Goal: Ask a question: Seek information or help from site administrators or community

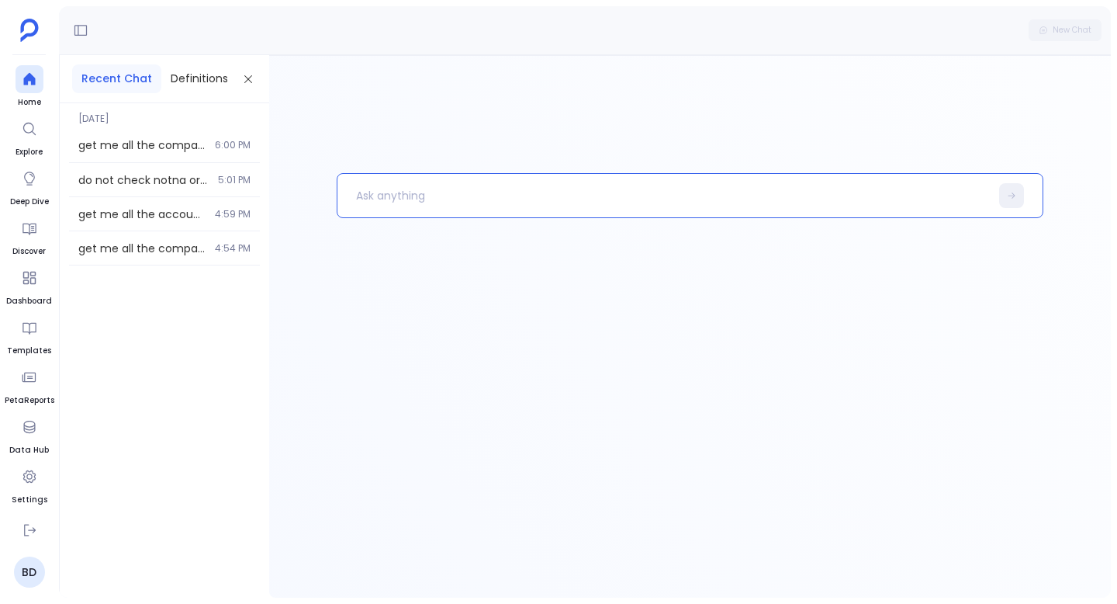
click at [447, 198] on p at bounding box center [664, 195] width 653 height 40
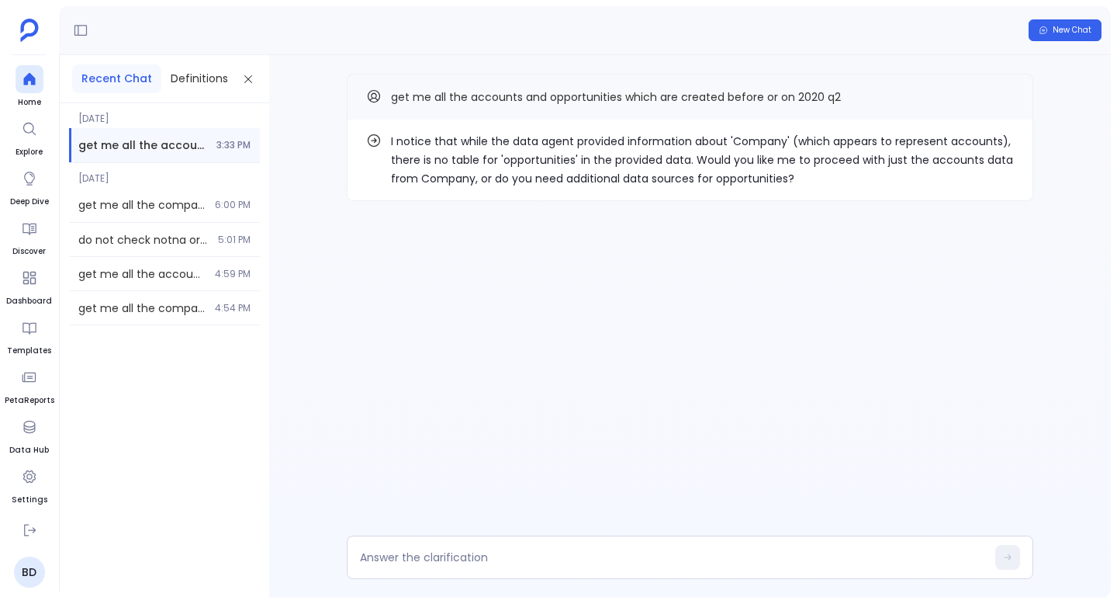
click at [424, 148] on p "I notice that while the data agent provided information about 'Company' (which …" at bounding box center [702, 160] width 623 height 56
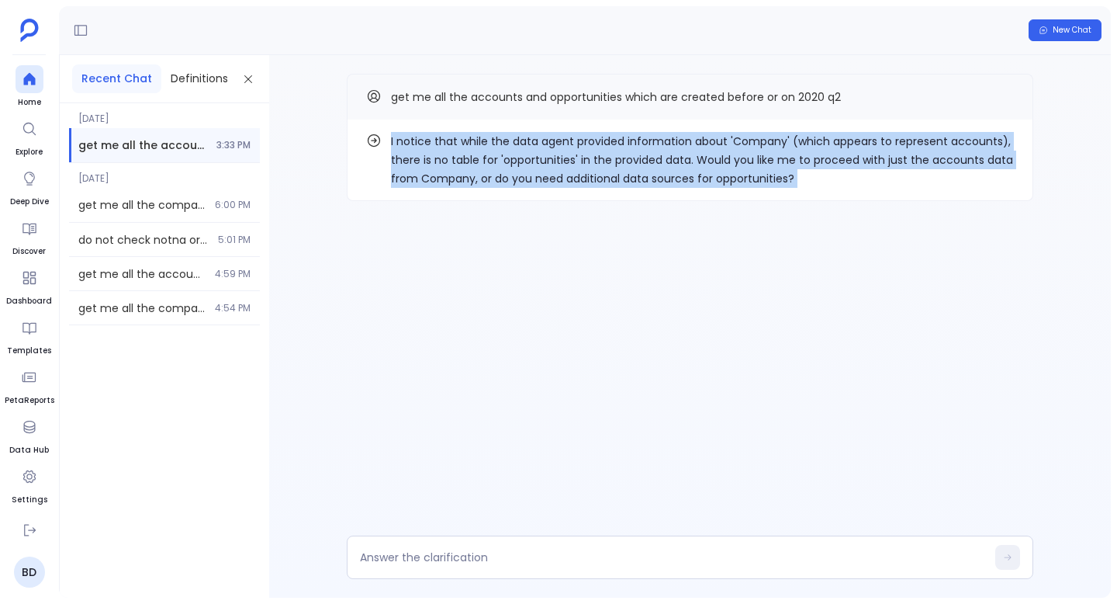
click at [424, 148] on p "I notice that while the data agent provided information about 'Company' (which …" at bounding box center [702, 160] width 623 height 56
click at [1009, 87] on button "Copy" at bounding box center [1005, 96] width 19 height 19
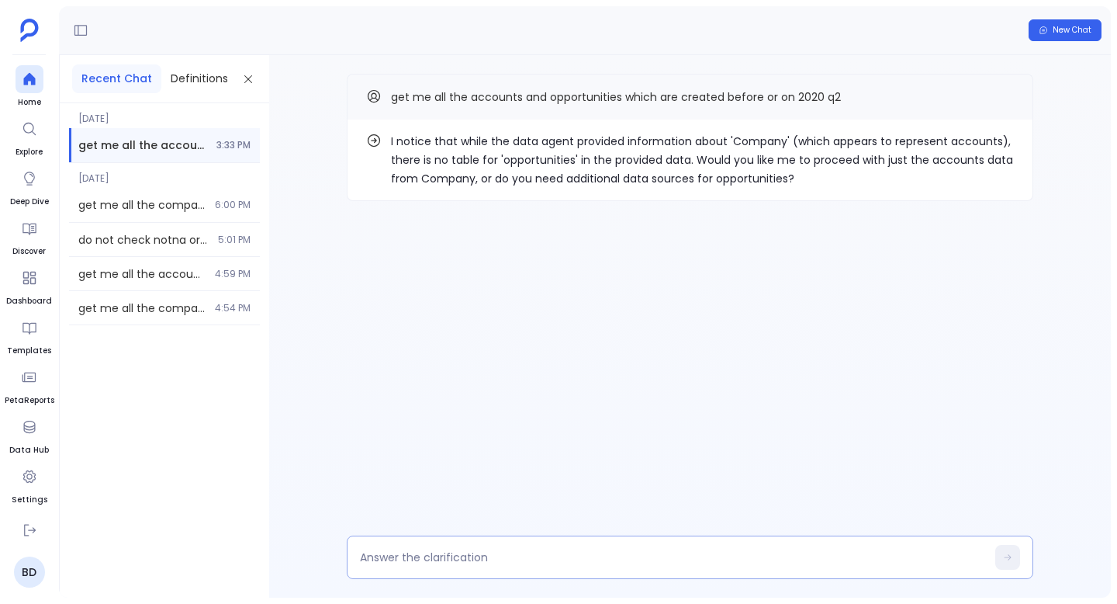
click at [499, 540] on div at bounding box center [690, 556] width 687 height 43
click at [483, 549] on textarea at bounding box center [673, 557] width 626 height 16
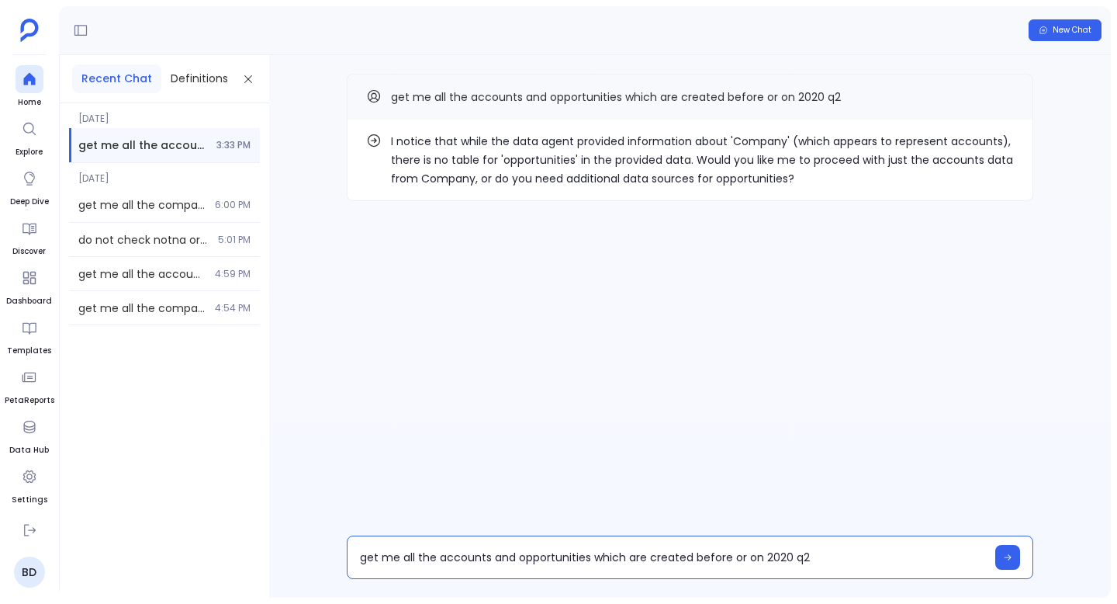
click at [447, 549] on textarea "get me all the accounts and opportunities which are created before or on 2020 q2" at bounding box center [673, 557] width 626 height 16
type textarea "get me all the companies and opportunities which are created before or on 2020 …"
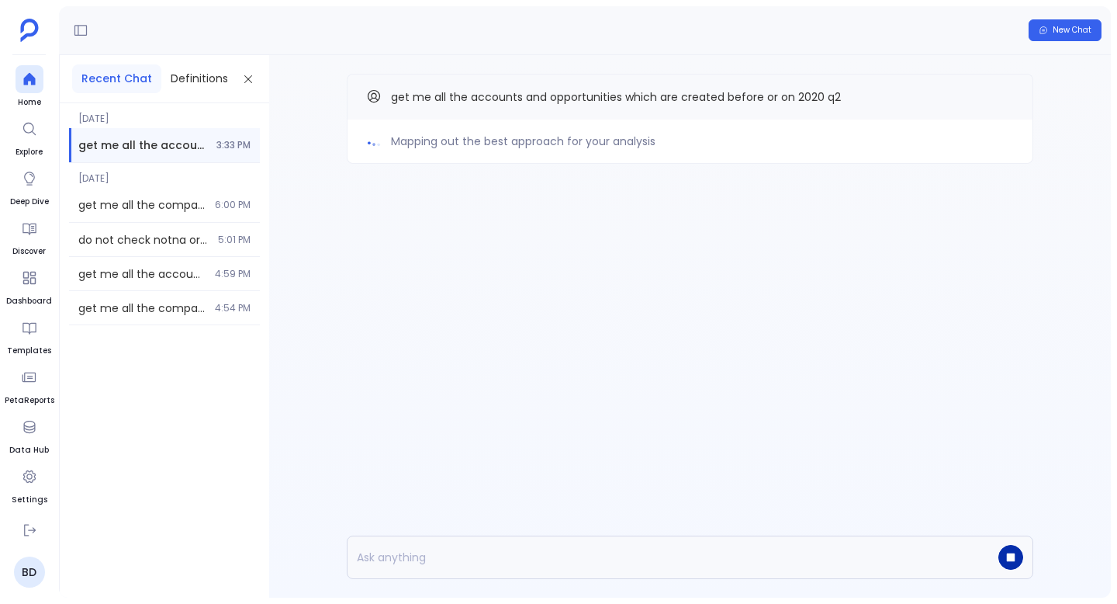
click at [1002, 556] on button "button" at bounding box center [1011, 557] width 25 height 25
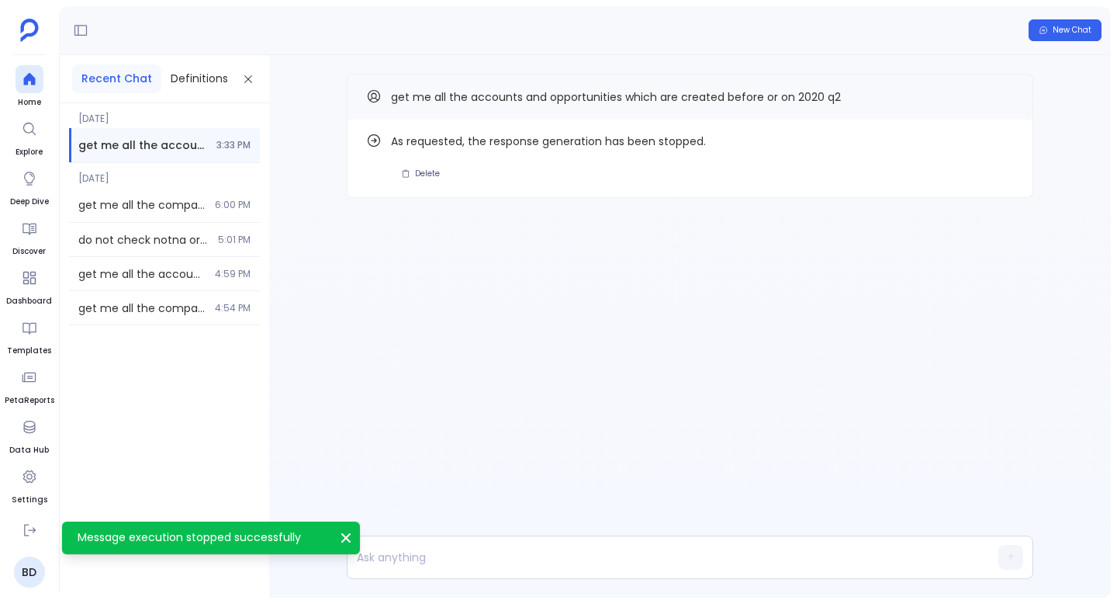
drag, startPoint x: 36, startPoint y: 80, endPoint x: 63, endPoint y: 92, distance: 29.2
click at [36, 80] on icon at bounding box center [30, 79] width 16 height 16
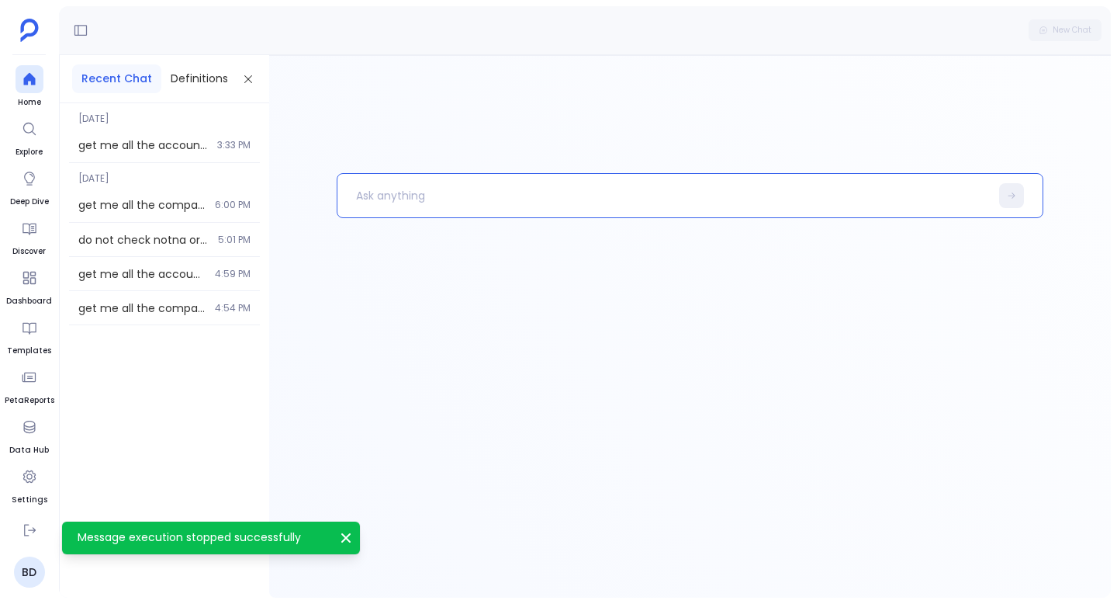
click at [368, 188] on p at bounding box center [664, 195] width 653 height 40
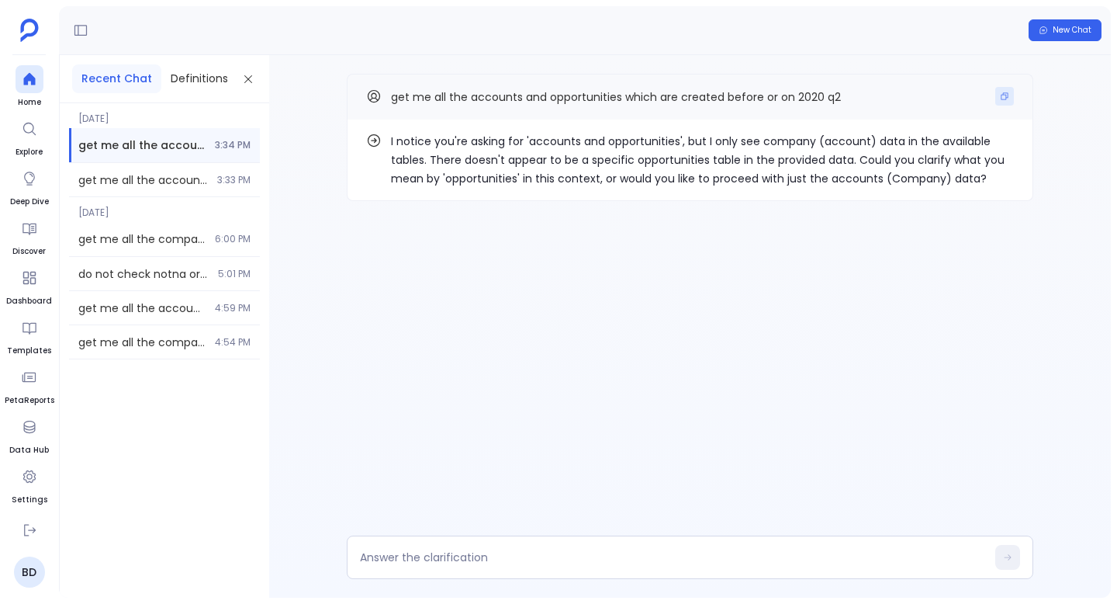
click at [1002, 98] on icon "Copy" at bounding box center [1004, 96] width 9 height 9
click at [22, 82] on icon at bounding box center [30, 79] width 16 height 16
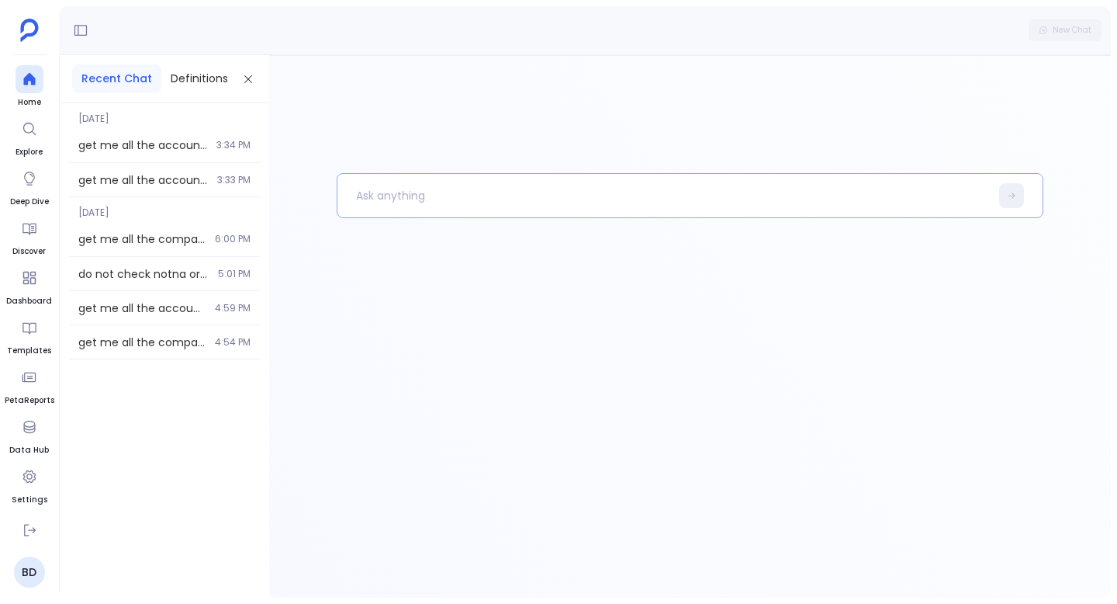
click at [393, 189] on p at bounding box center [664, 195] width 653 height 40
paste p
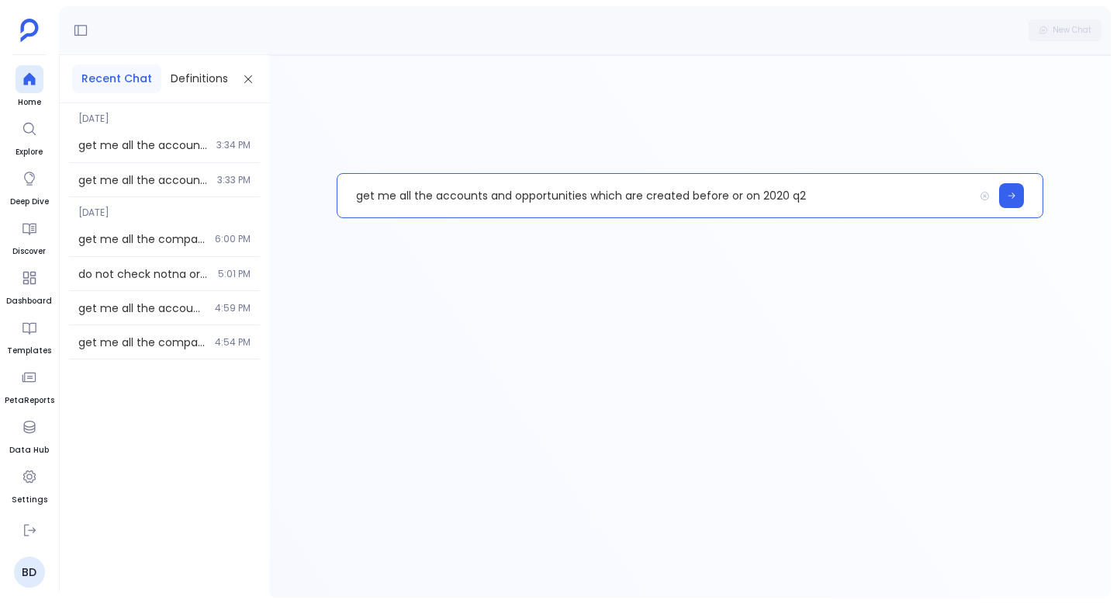
click at [442, 202] on p "get me all the accounts and opportunities which are created before or on 2020 q2" at bounding box center [656, 195] width 636 height 40
drag, startPoint x: 442, startPoint y: 202, endPoint x: 535, endPoint y: 206, distance: 93.2
click at [535, 206] on p "get me all the accounts and opportunities which are created before or on 2020 q2" at bounding box center [656, 195] width 636 height 40
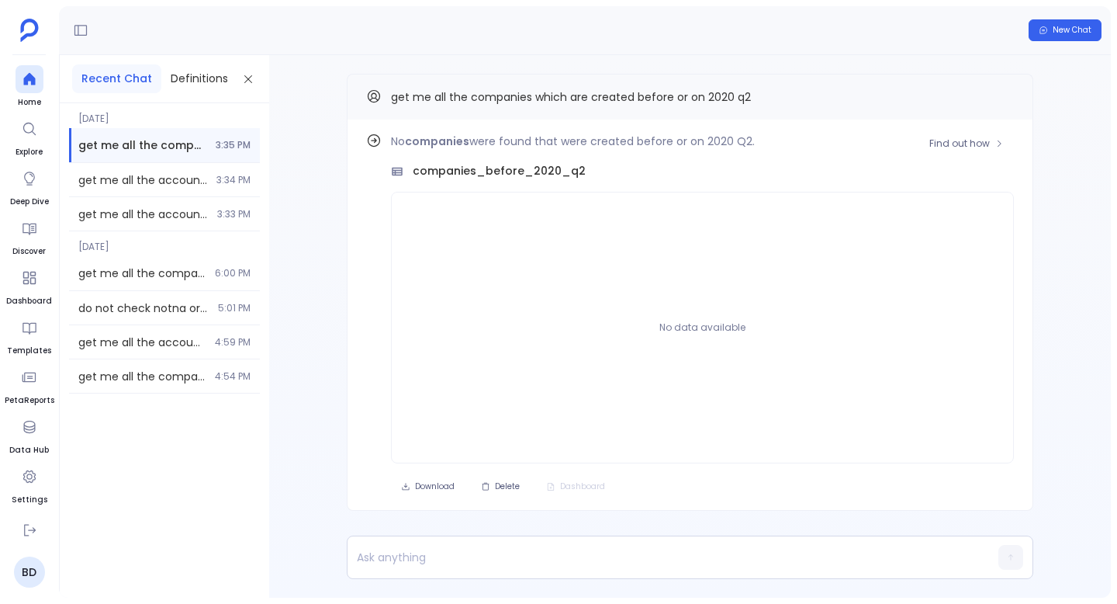
click at [997, 158] on div "No companies were found that were created before or on 2020 Q2. companies_befor…" at bounding box center [702, 297] width 623 height 331
click at [996, 152] on button "Find out how" at bounding box center [966, 143] width 95 height 23
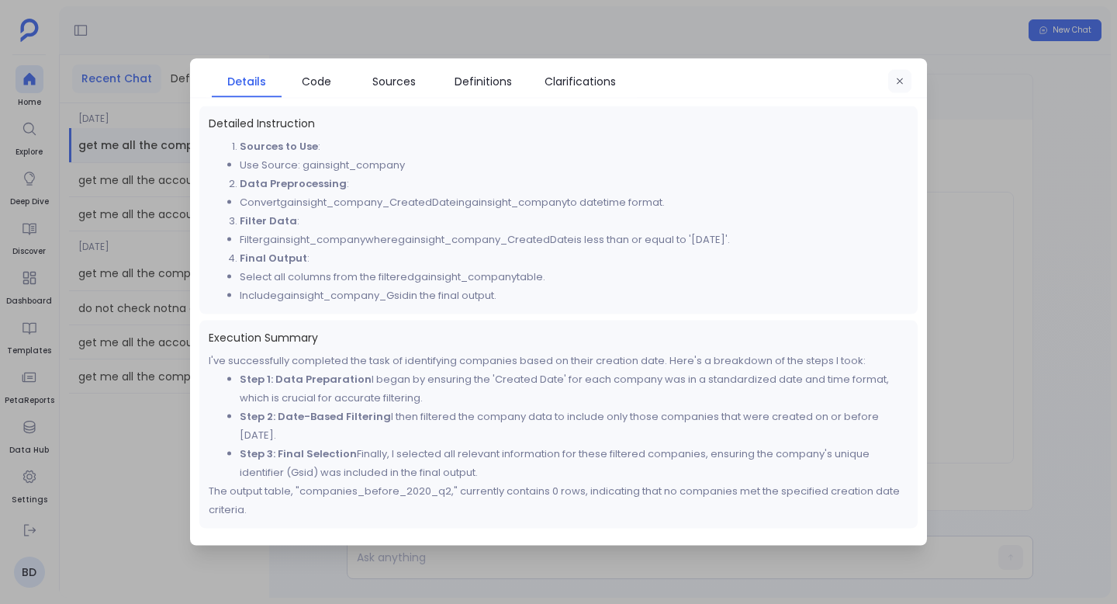
click at [899, 89] on button "button" at bounding box center [899, 81] width 23 height 23
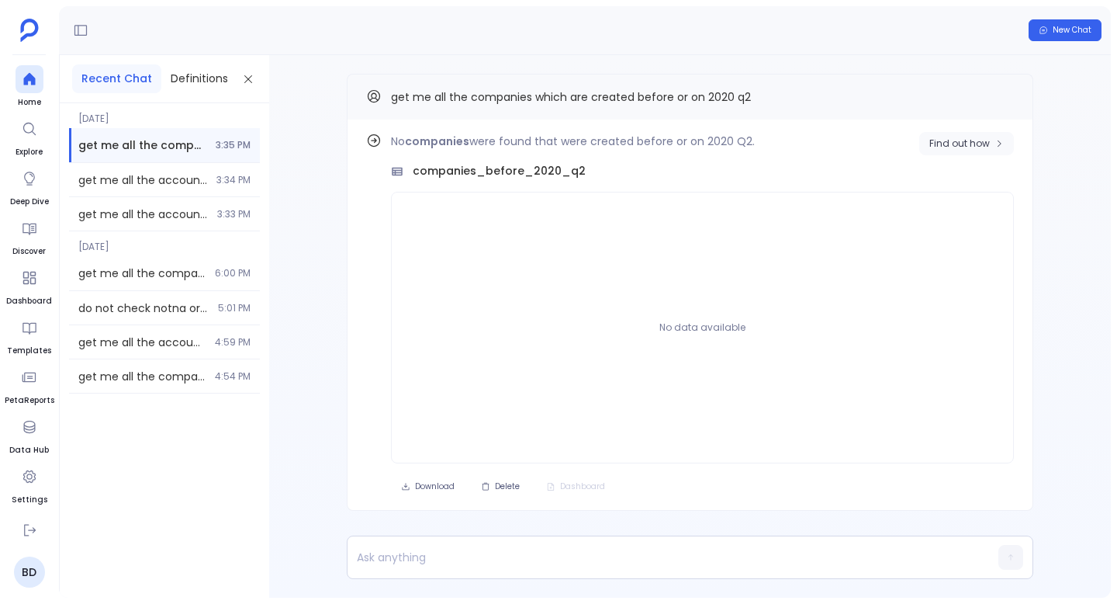
click at [947, 143] on span "Find out how" at bounding box center [960, 143] width 61 height 12
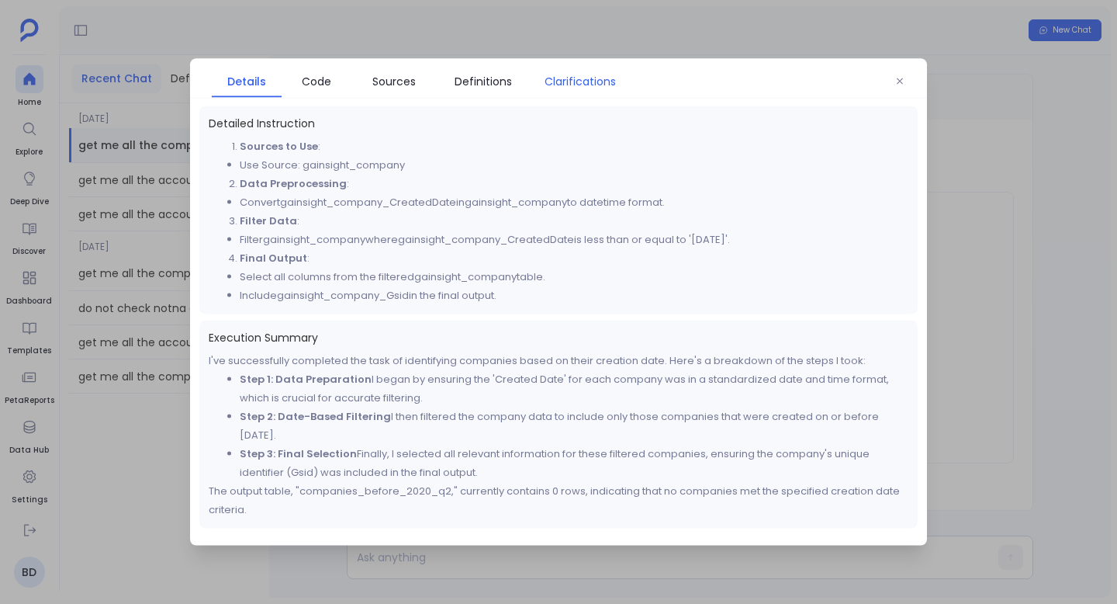
click at [548, 77] on span "Clarifications" at bounding box center [580, 81] width 71 height 17
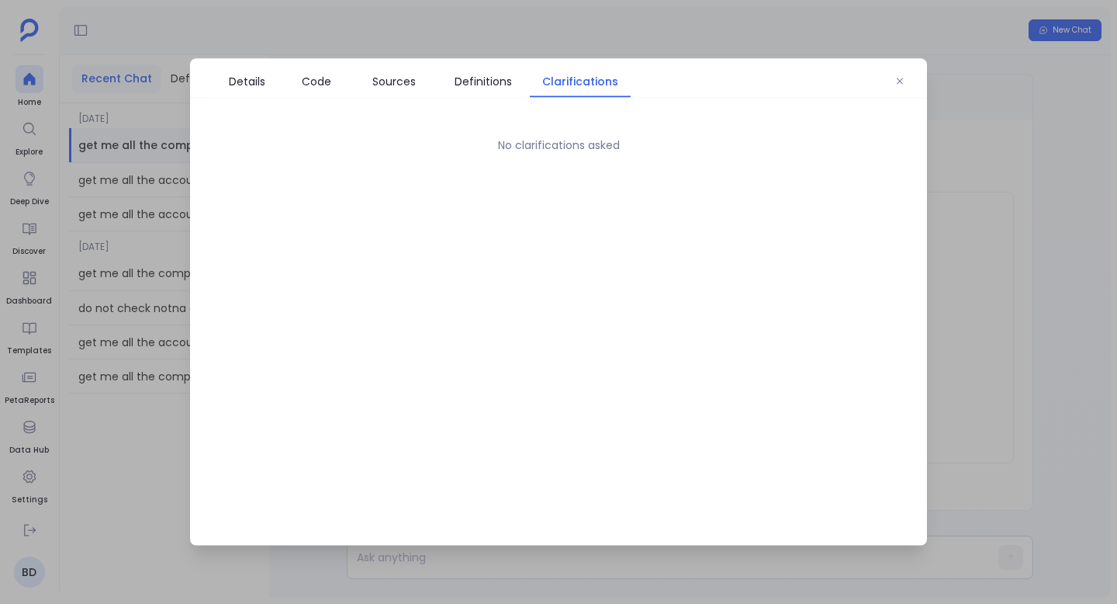
click at [492, 61] on div "Details Code Sources Definitions Clarifications" at bounding box center [558, 79] width 737 height 40
click at [511, 78] on span "Definitions" at bounding box center [484, 81] width 78 height 17
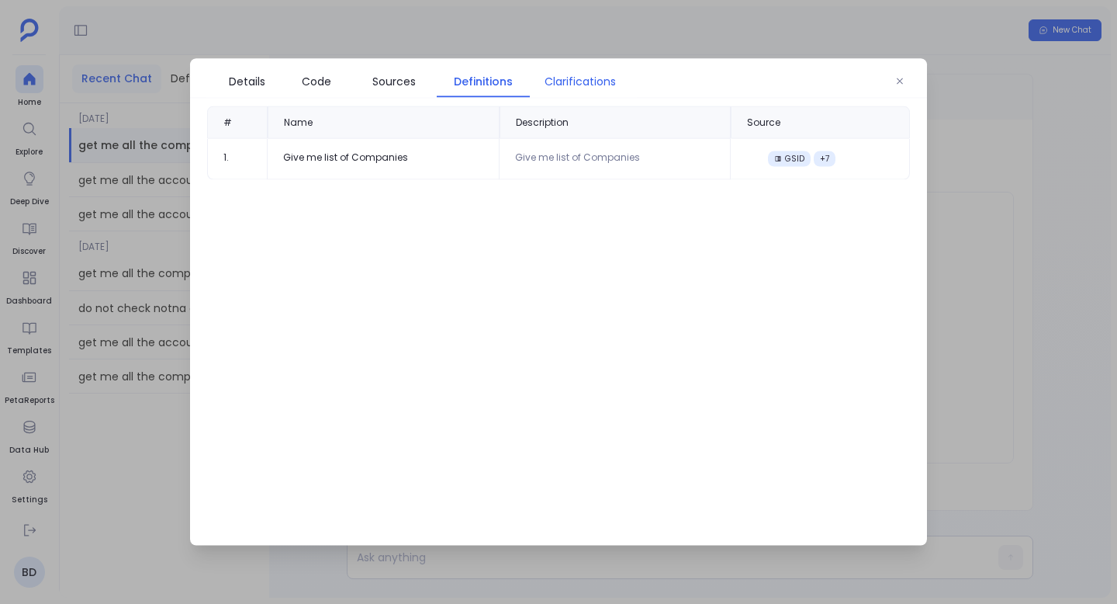
click at [586, 67] on link "Clarifications" at bounding box center [580, 81] width 101 height 33
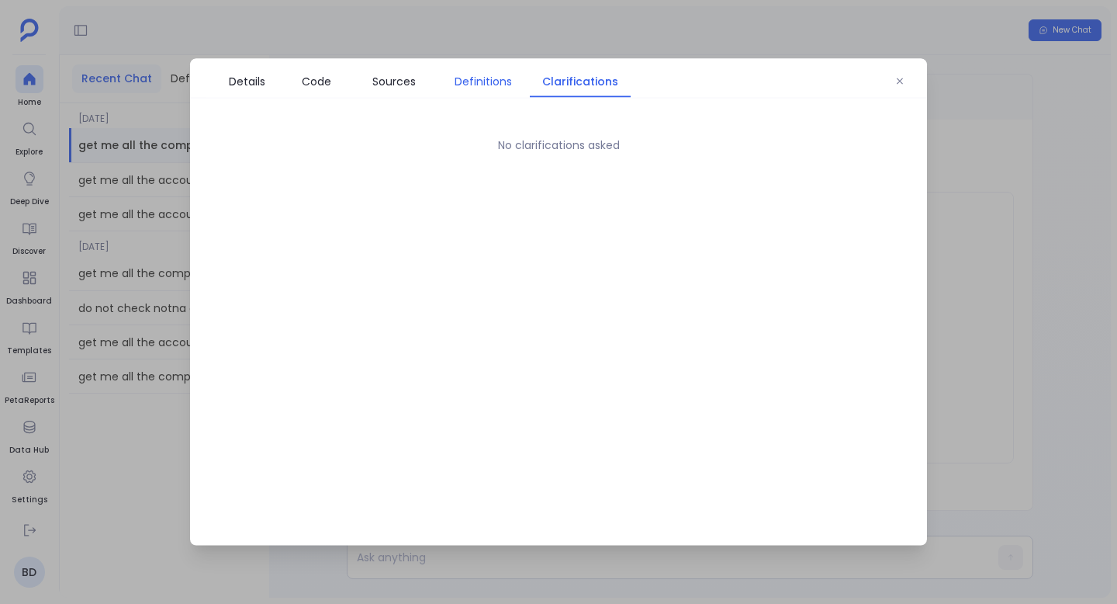
click at [437, 82] on link "Definitions" at bounding box center [483, 81] width 93 height 33
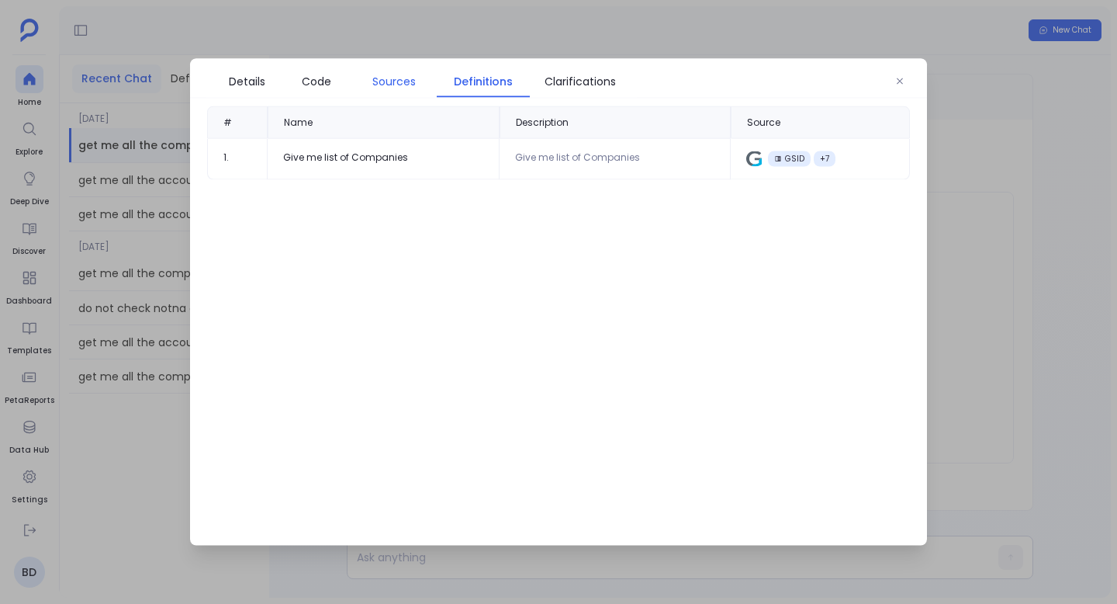
click at [397, 65] on link "Sources" at bounding box center [393, 81] width 85 height 33
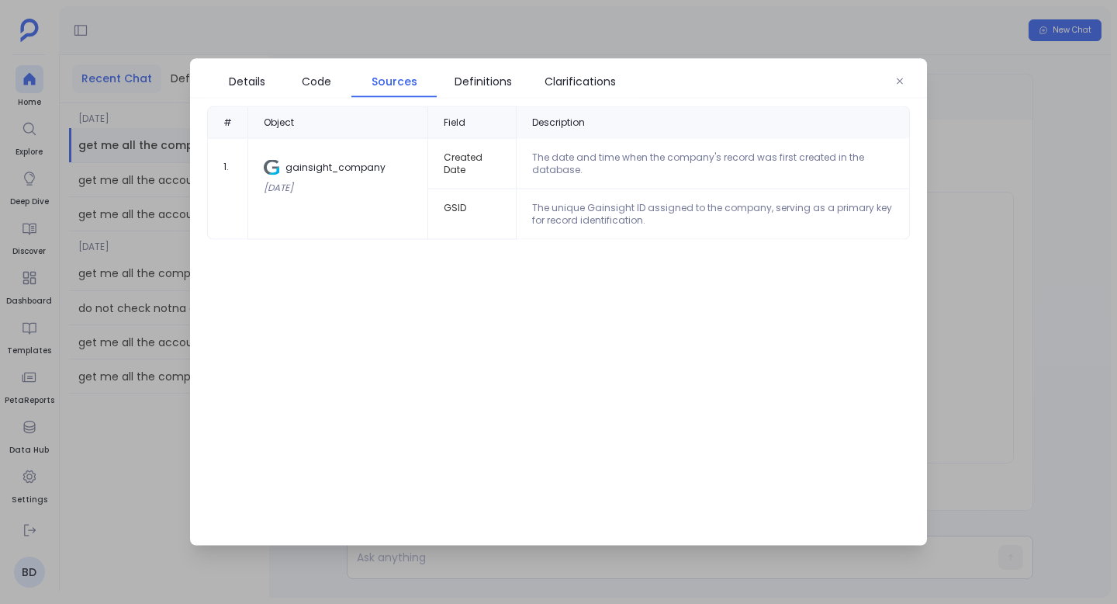
click at [546, 165] on td "The date and time when the company's record was first created in the database." at bounding box center [713, 164] width 393 height 50
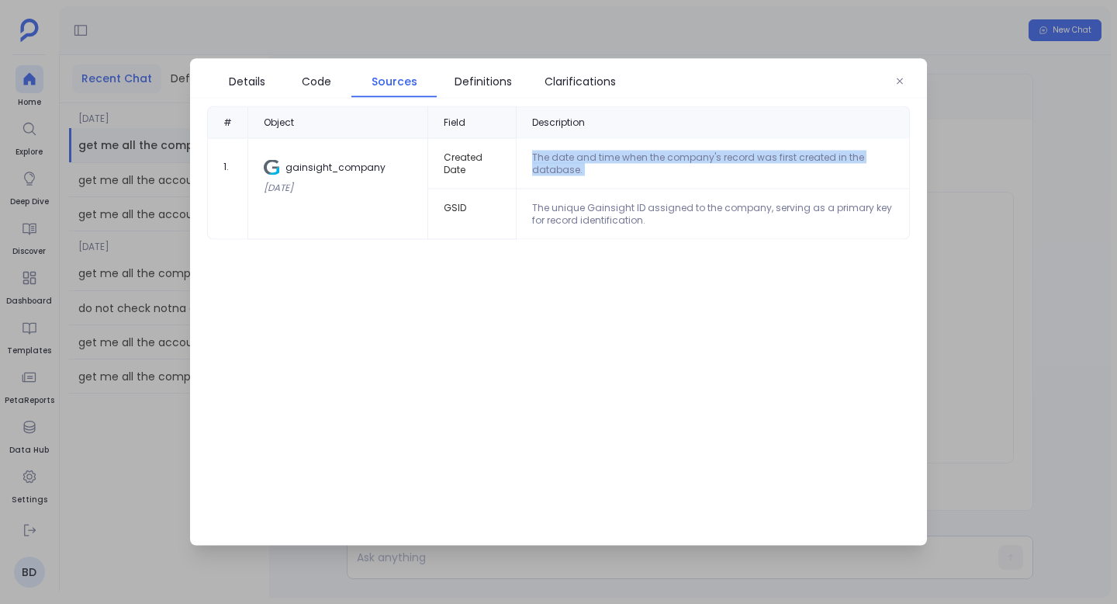
click at [546, 164] on td "The date and time when the company's record was first created in the database." at bounding box center [713, 164] width 393 height 50
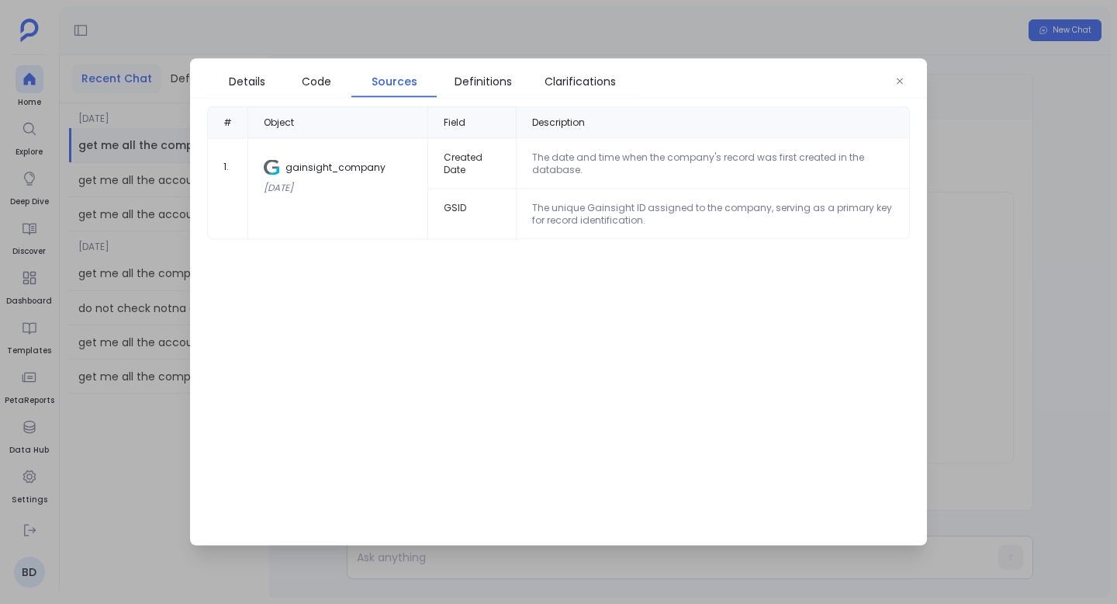
click at [376, 174] on div "gainsight_company" at bounding box center [338, 168] width 148 height 16
click at [379, 174] on div "gainsight_company" at bounding box center [338, 168] width 148 height 16
click at [897, 78] on icon "button" at bounding box center [899, 81] width 9 height 9
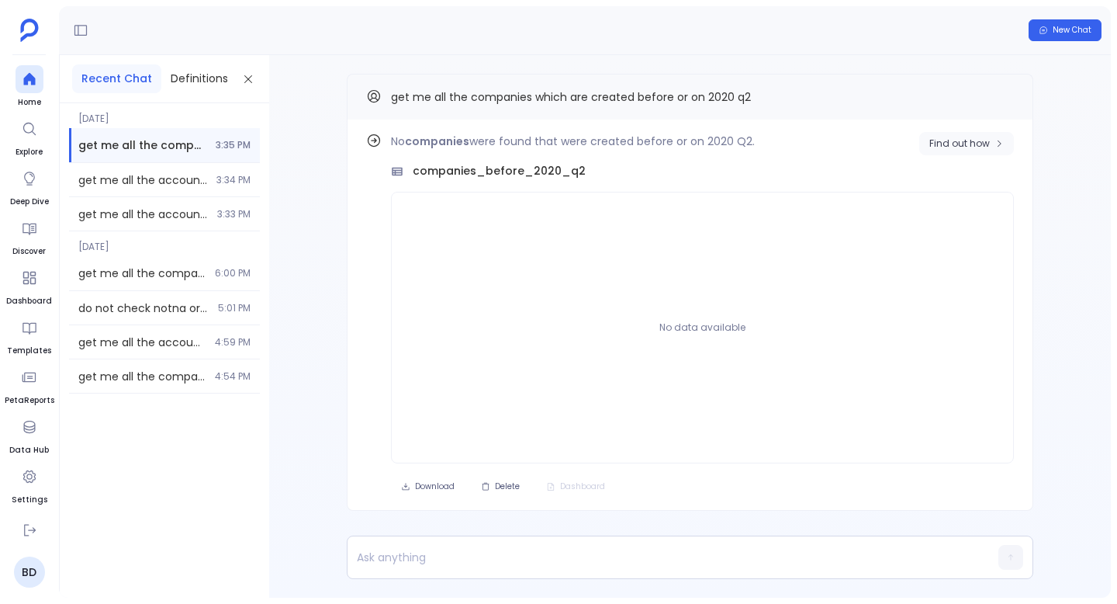
click at [968, 151] on button "Find out how" at bounding box center [966, 143] width 95 height 23
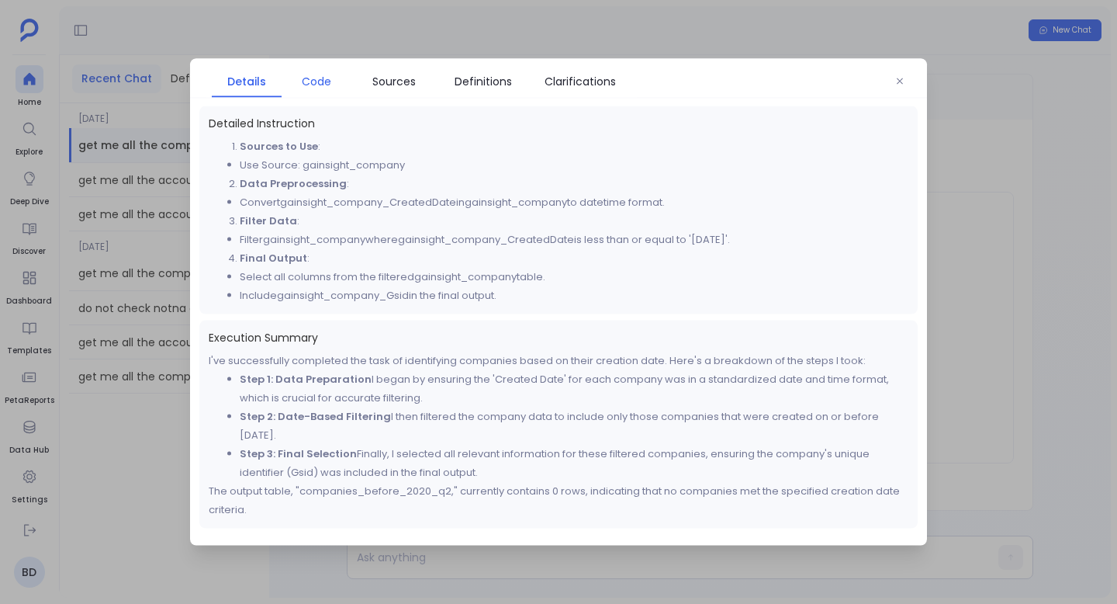
click at [342, 82] on span "Code" at bounding box center [316, 81] width 54 height 17
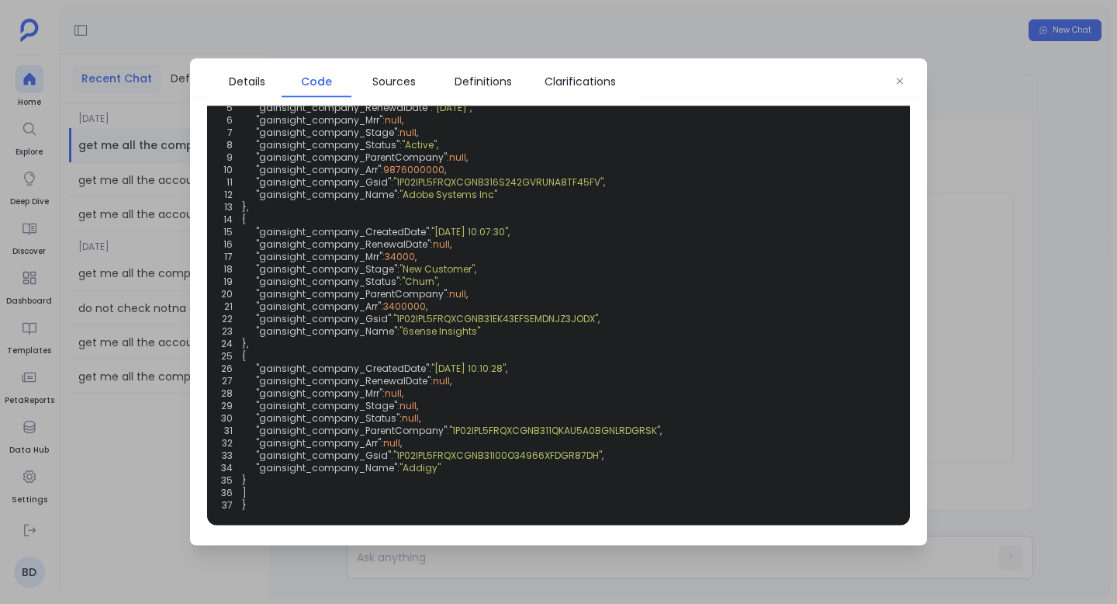
scroll to position [442, 0]
click at [424, 77] on span "Sources" at bounding box center [394, 81] width 70 height 17
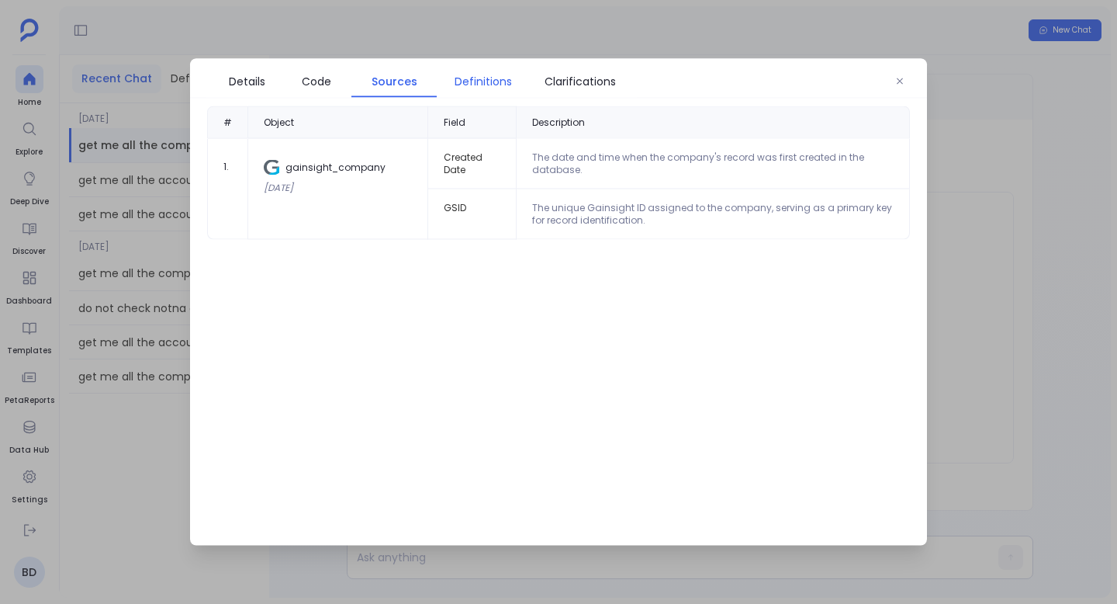
click at [458, 80] on span "Definitions" at bounding box center [483, 81] width 57 height 17
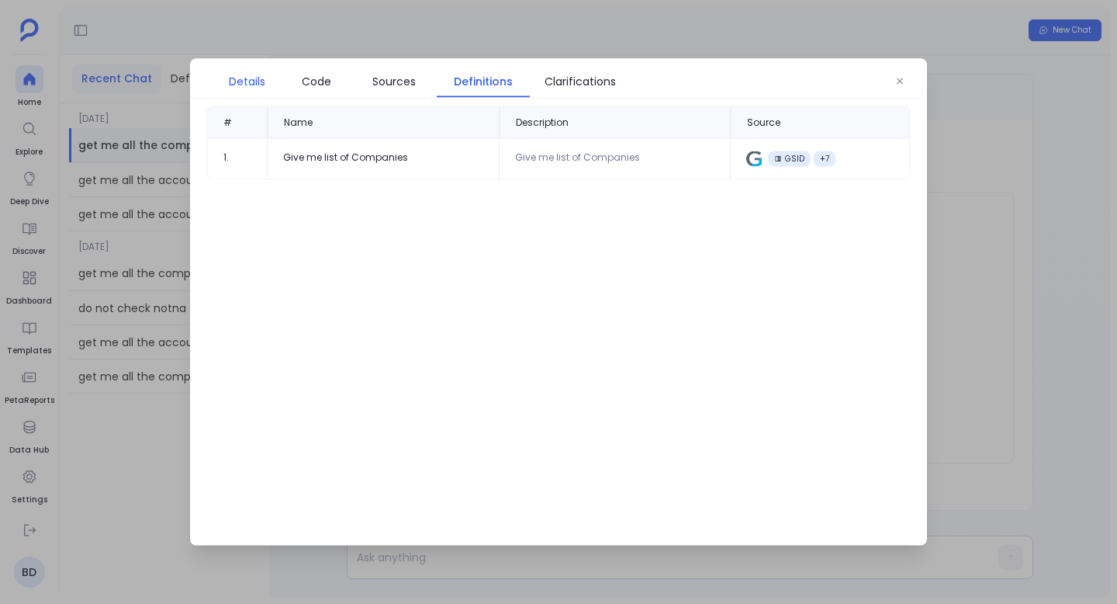
click at [249, 79] on span "Details" at bounding box center [247, 81] width 36 height 17
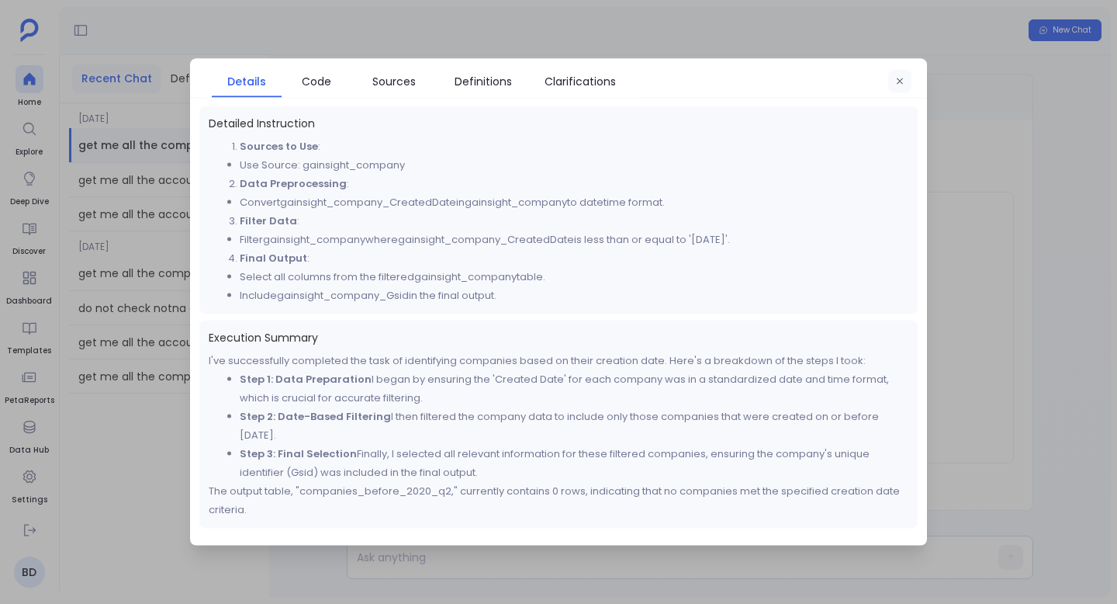
click at [898, 84] on icon "button" at bounding box center [899, 81] width 9 height 9
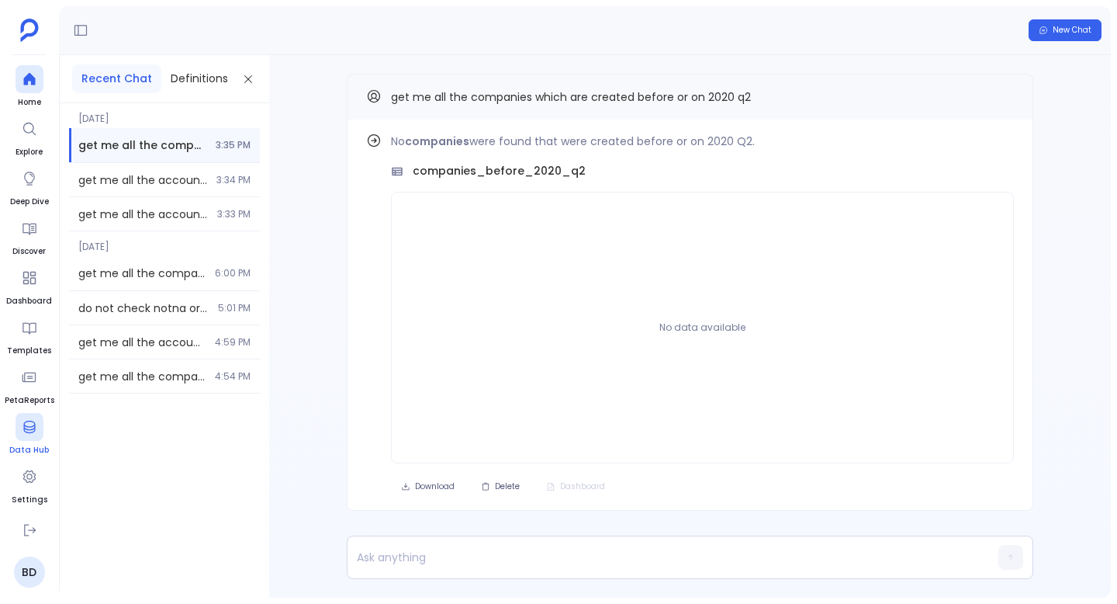
click at [35, 444] on span "Data Hub" at bounding box center [29, 450] width 40 height 12
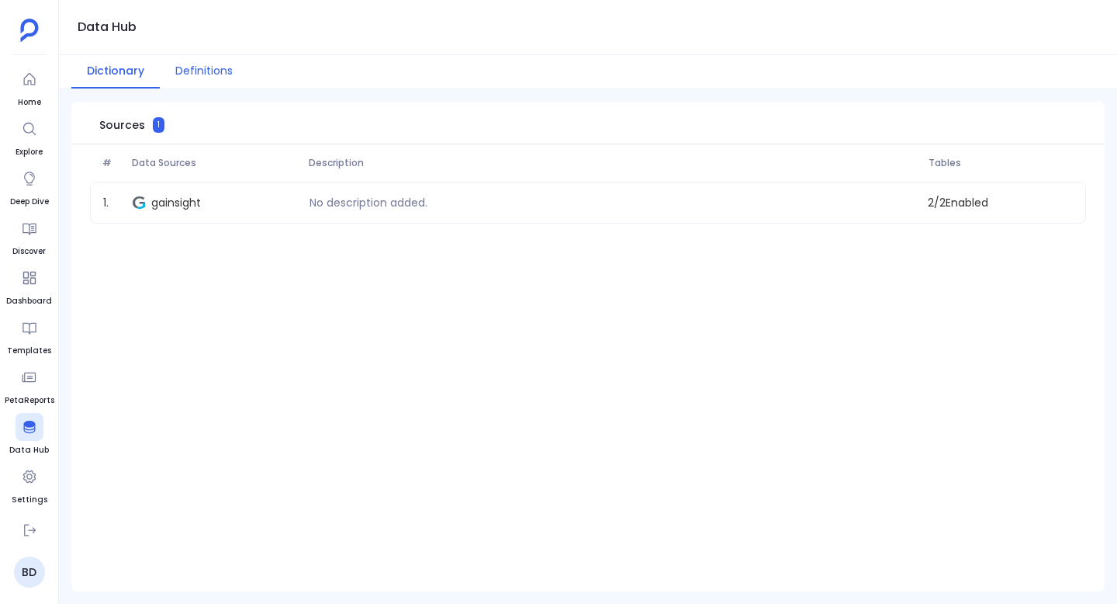
click at [227, 69] on button "Definitions" at bounding box center [204, 71] width 88 height 33
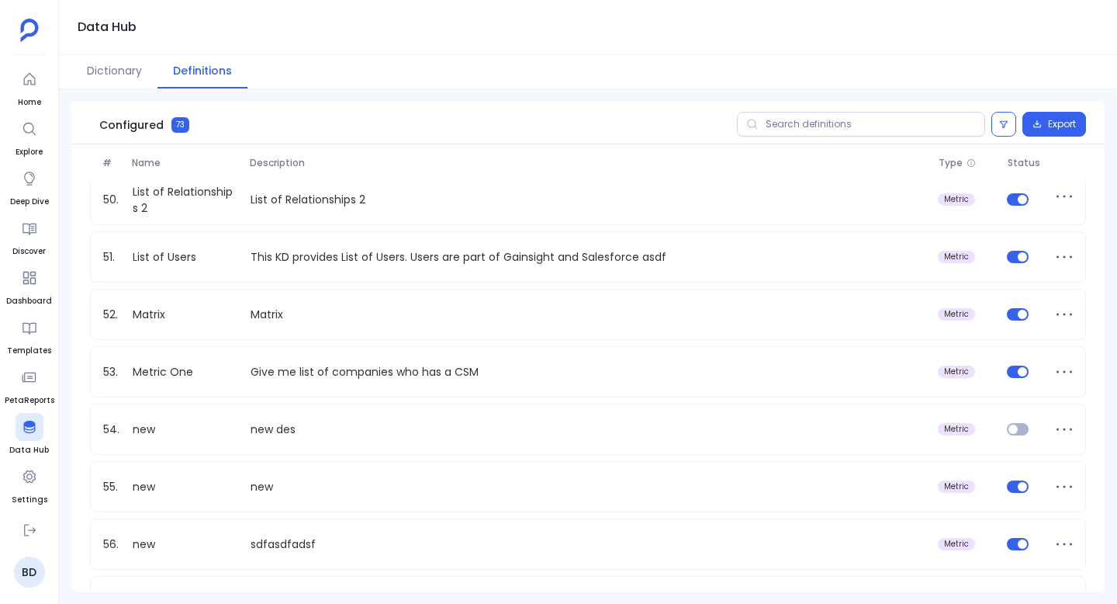
scroll to position [2823, 0]
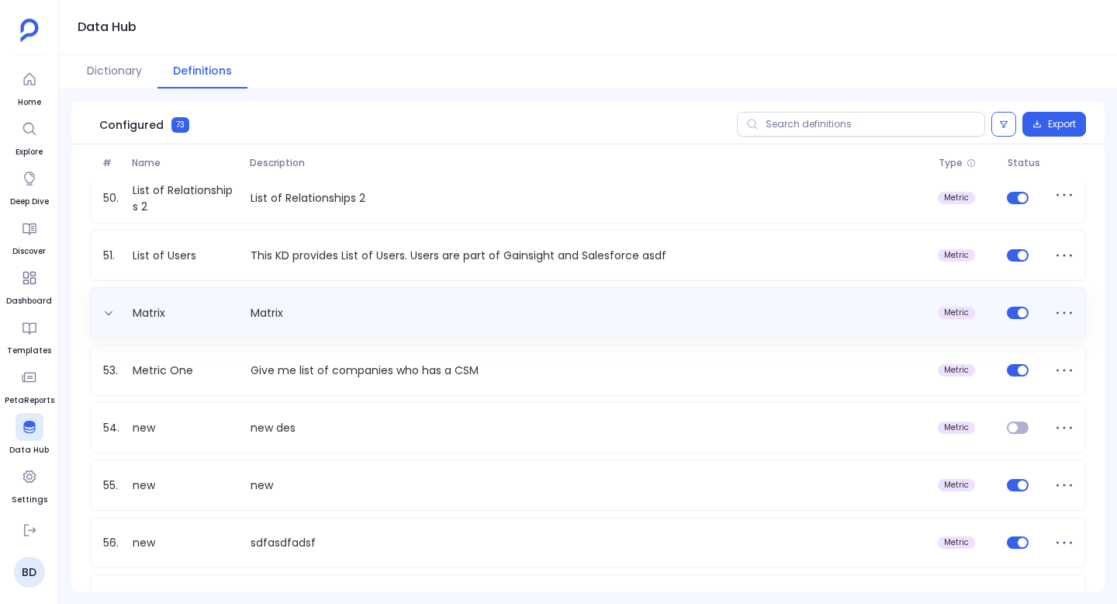
click at [237, 303] on div "Matrix Matrix metric" at bounding box center [588, 312] width 982 height 25
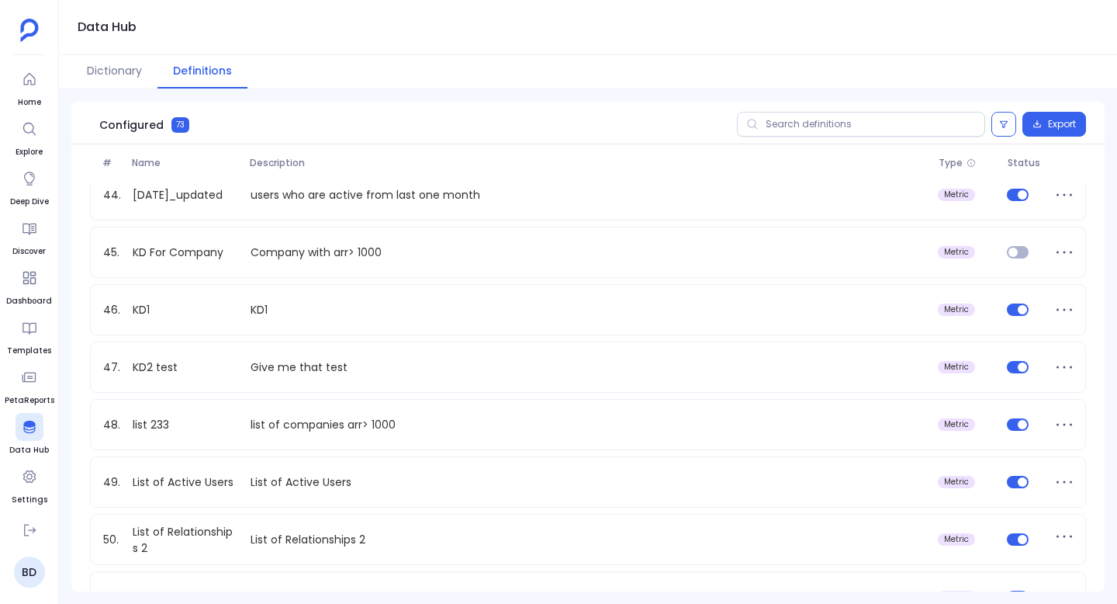
scroll to position [1925, 0]
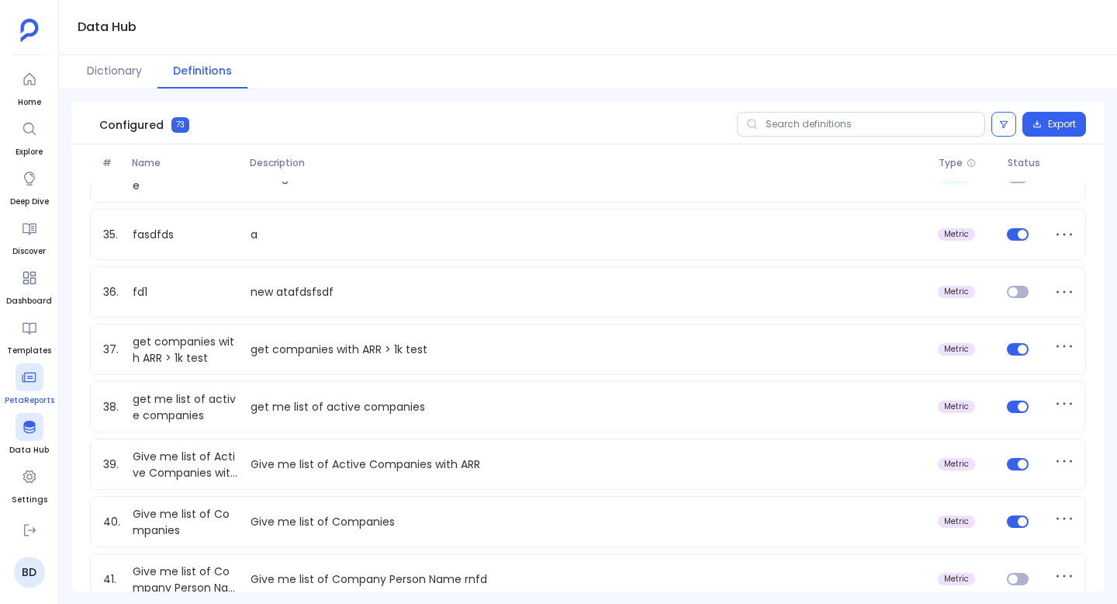
click at [32, 365] on div at bounding box center [30, 377] width 28 height 28
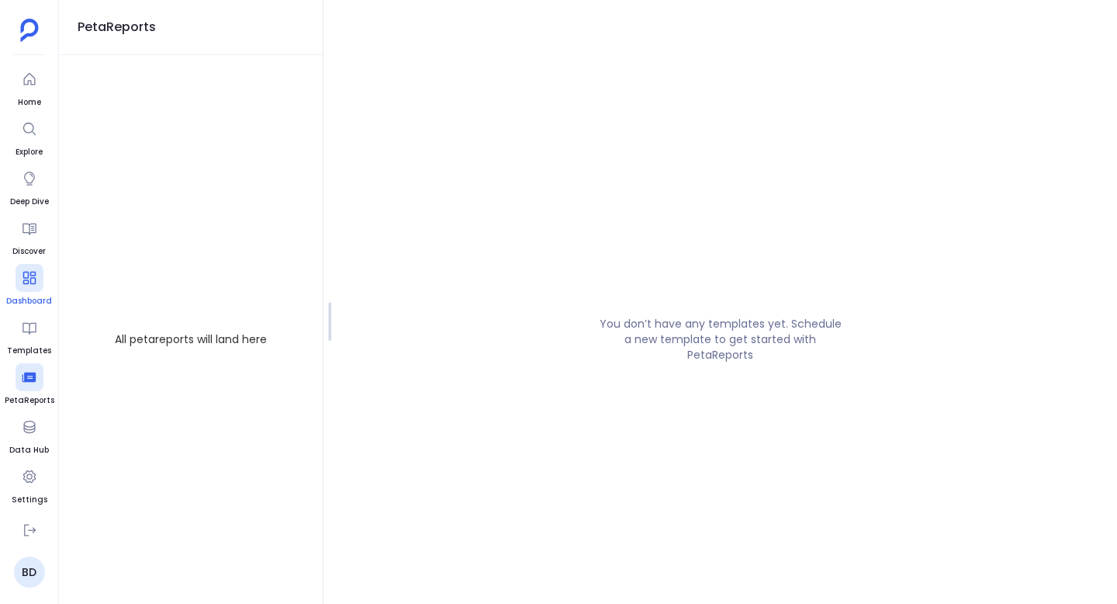
click at [29, 275] on icon at bounding box center [29, 278] width 13 height 13
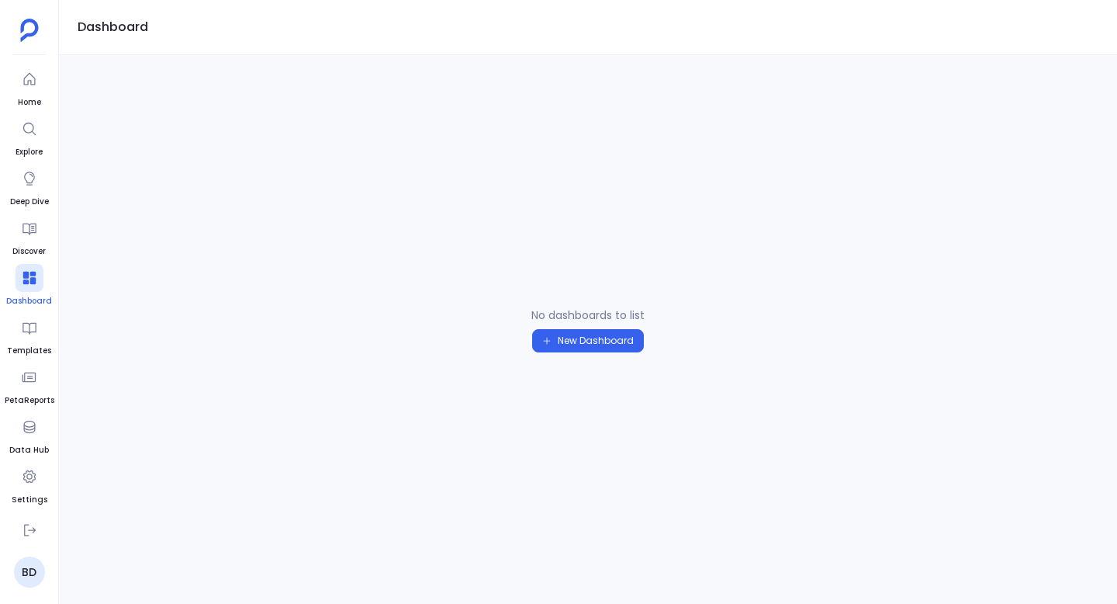
click at [40, 258] on ul "Home Explore Deep Dive Discover Dashboard Templates PetaReports Data Hub Settin…" at bounding box center [30, 287] width 50 height 445
click at [40, 245] on span "Discover" at bounding box center [28, 251] width 33 height 12
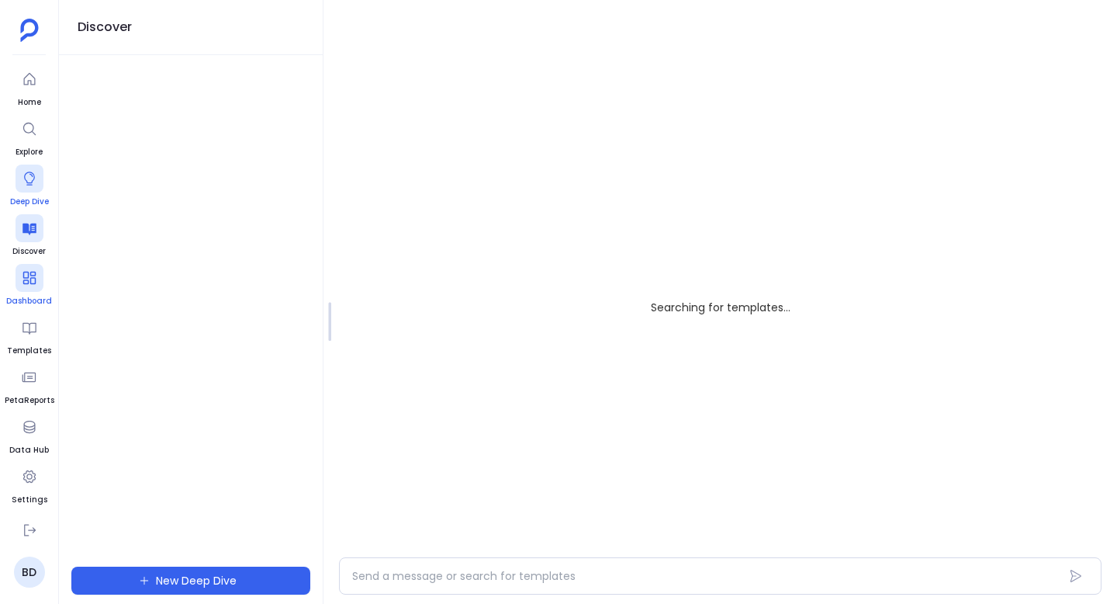
click at [26, 177] on icon at bounding box center [30, 179] width 16 height 16
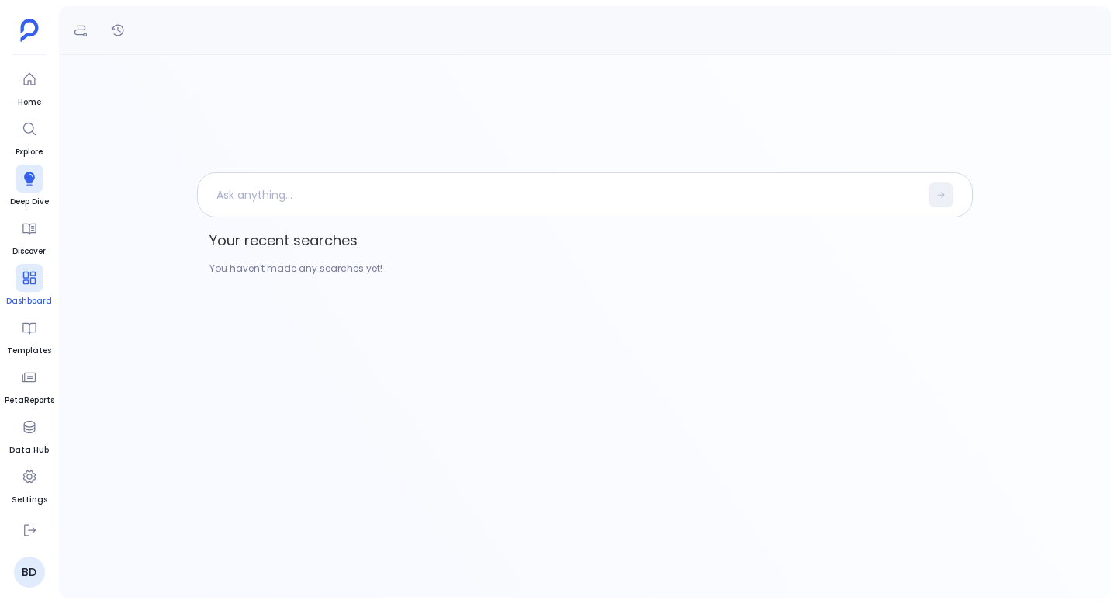
click at [236, 275] on div "You haven't made any searches yet!" at bounding box center [585, 269] width 776 height 28
click at [185, 237] on div "Your recent searches You haven't made any searches yet!" at bounding box center [585, 325] width 1052 height 543
click at [40, 73] on div at bounding box center [30, 79] width 28 height 28
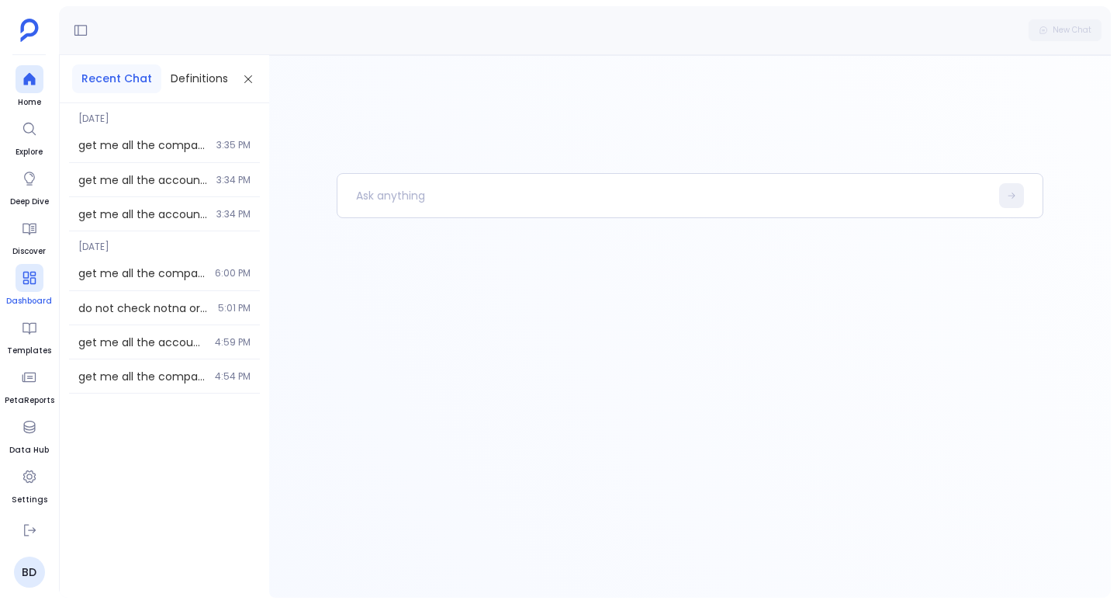
drag, startPoint x: 237, startPoint y: 75, endPoint x: 466, endPoint y: 219, distance: 270.2
click at [464, 217] on div "Recent Chat Definitions [DATE] get me all the companies which are created befor…" at bounding box center [585, 326] width 1052 height 542
click at [246, 76] on icon at bounding box center [248, 79] width 12 height 12
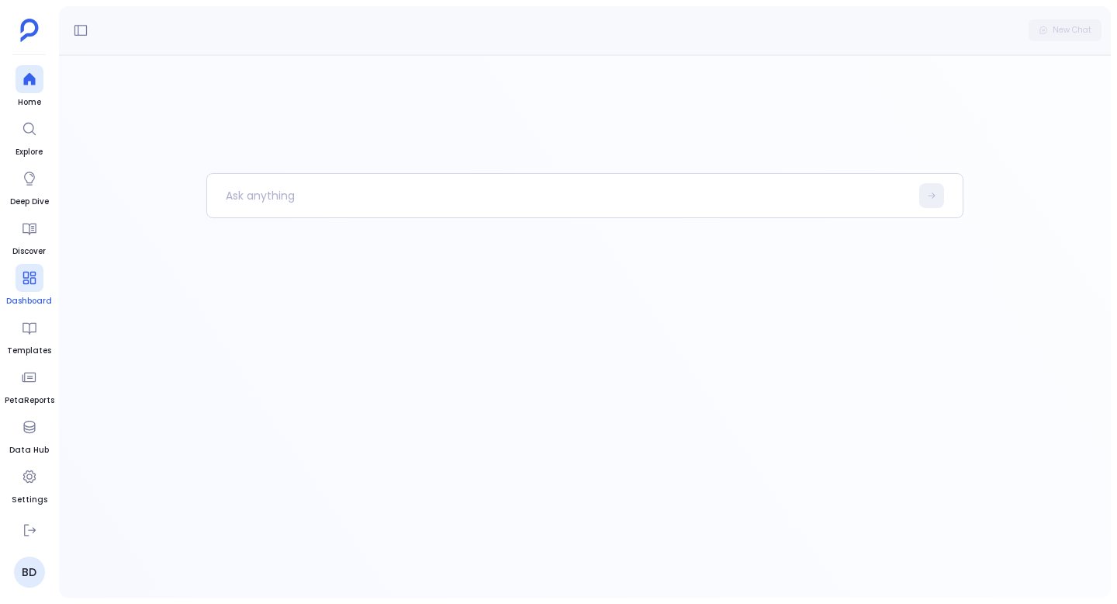
click at [1079, 21] on div "New Chat" at bounding box center [1065, 30] width 73 height 22
click at [81, 37] on button at bounding box center [80, 30] width 25 height 25
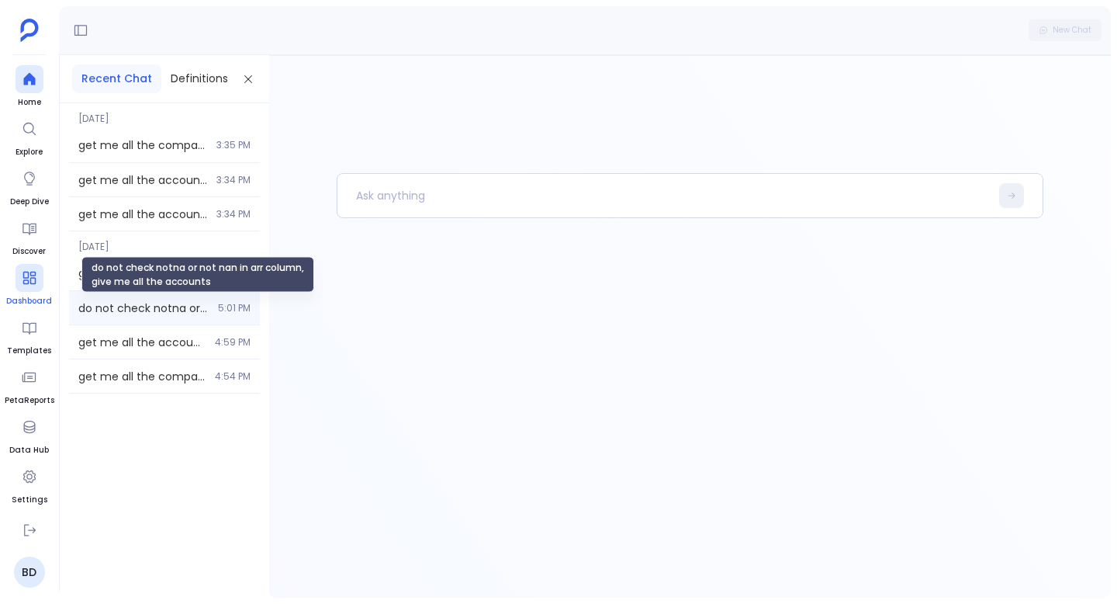
click at [140, 303] on span "do not check notna or not nan in arr column, give me all the accounts" at bounding box center [143, 308] width 130 height 16
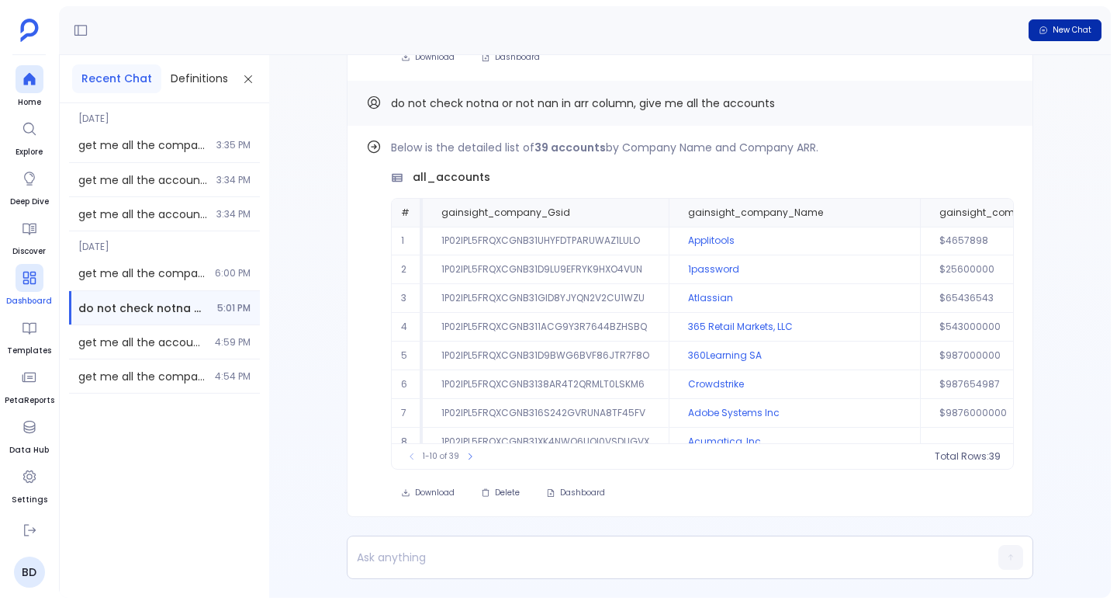
click at [1049, 29] on button "New Chat" at bounding box center [1065, 30] width 73 height 22
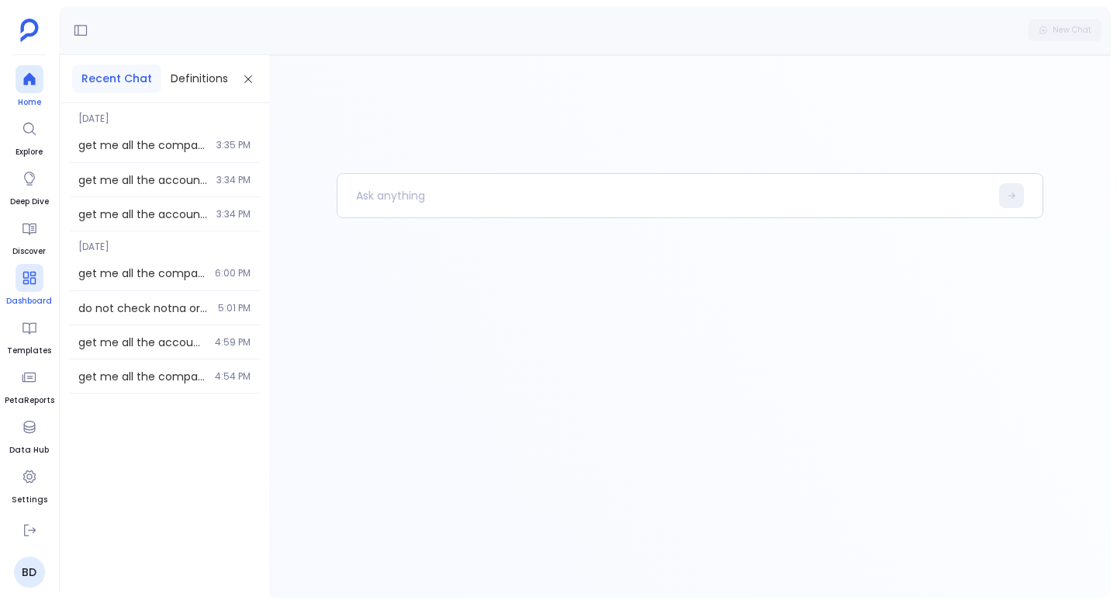
click at [36, 81] on icon at bounding box center [30, 79] width 16 height 16
click at [104, 123] on span "[DATE]" at bounding box center [164, 114] width 191 height 22
click at [104, 140] on span "get me all the companies which are created before or on 2020 q2" at bounding box center [142, 145] width 129 height 16
